Goal: Task Accomplishment & Management: Manage account settings

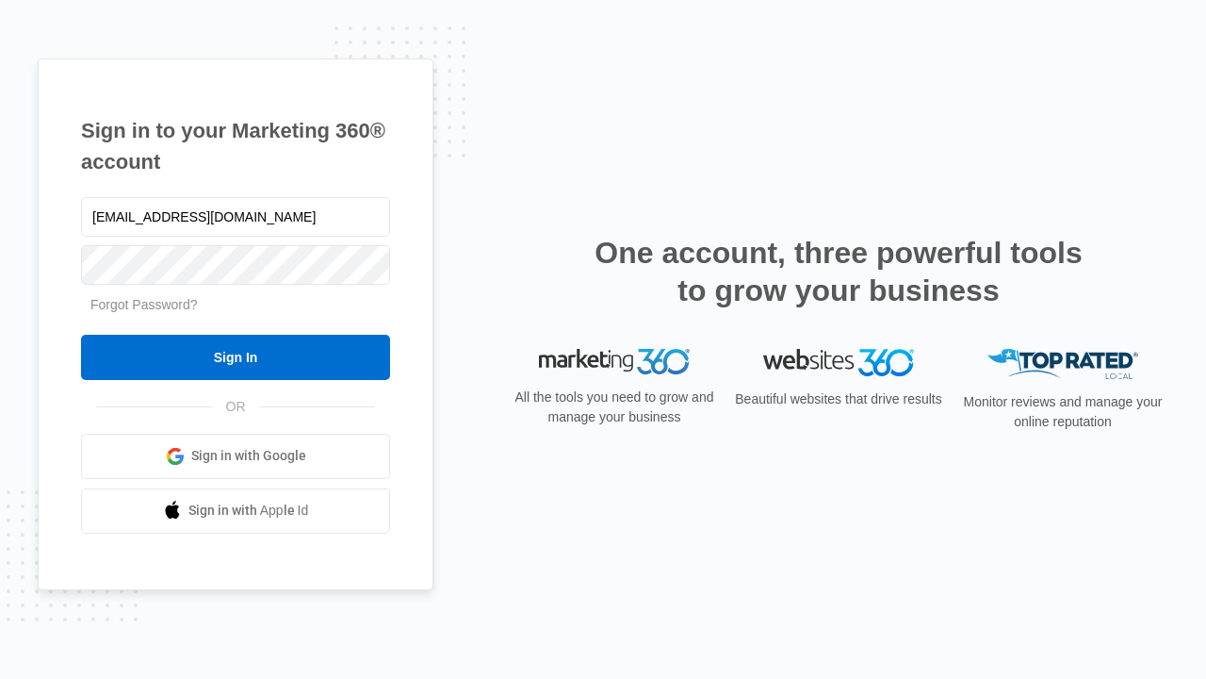
type input "[EMAIL_ADDRESS][DOMAIN_NAME]"
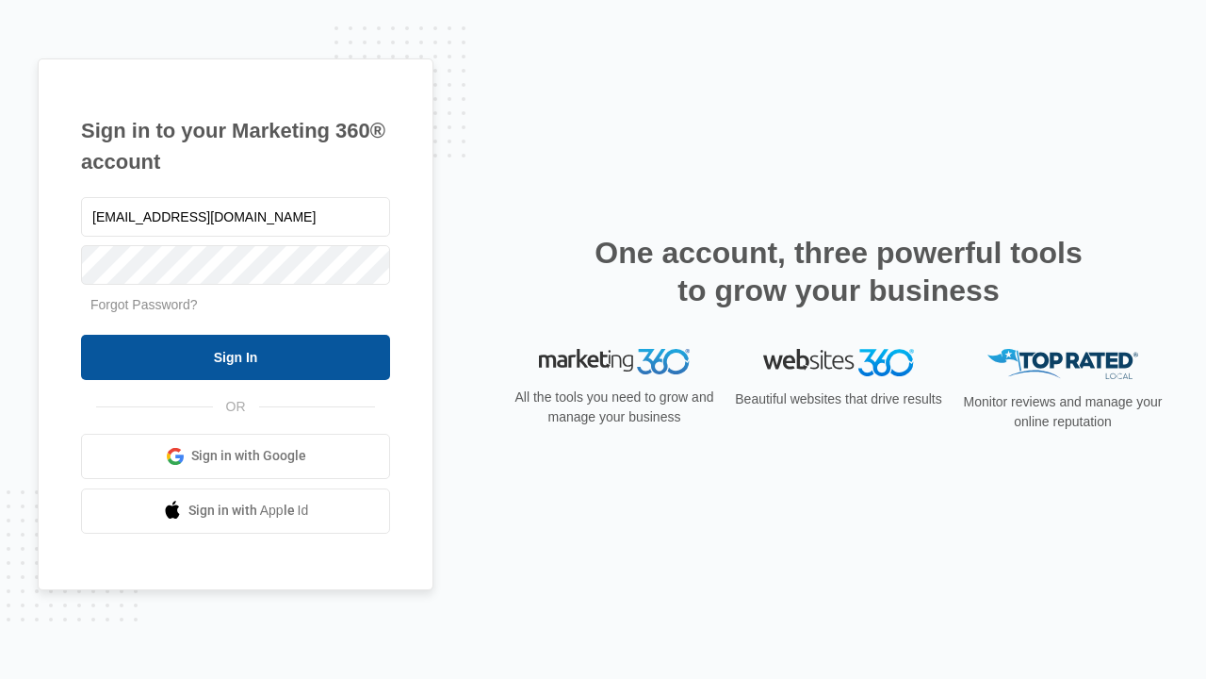
click at [236, 356] on input "Sign In" at bounding box center [235, 357] width 309 height 45
